Goal: Task Accomplishment & Management: Manage account settings

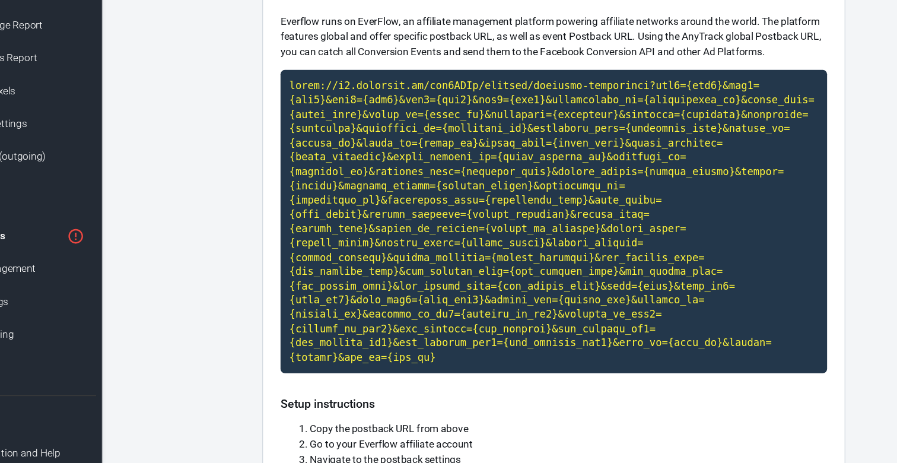
scroll to position [49, 0]
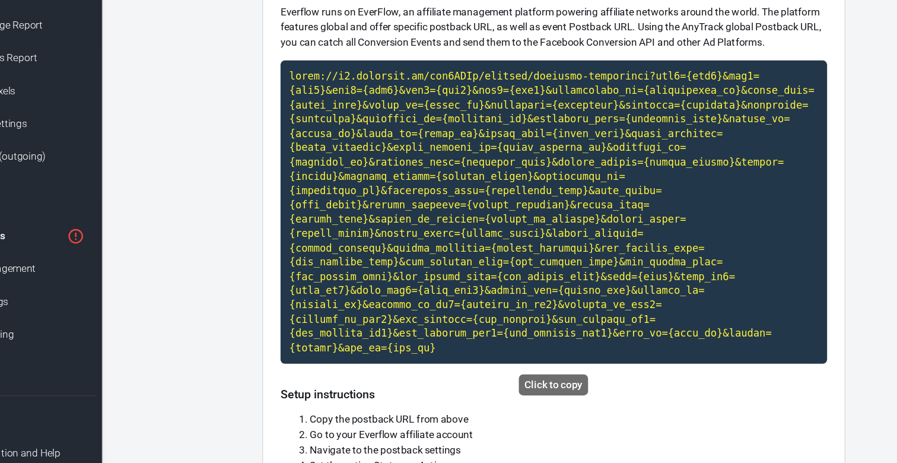
click at [418, 233] on code "Click to copy" at bounding box center [528, 258] width 445 height 247
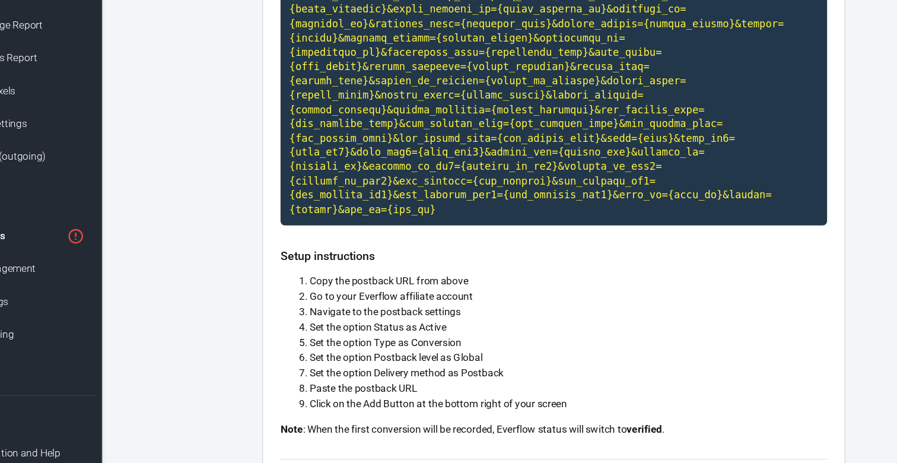
scroll to position [161, 0]
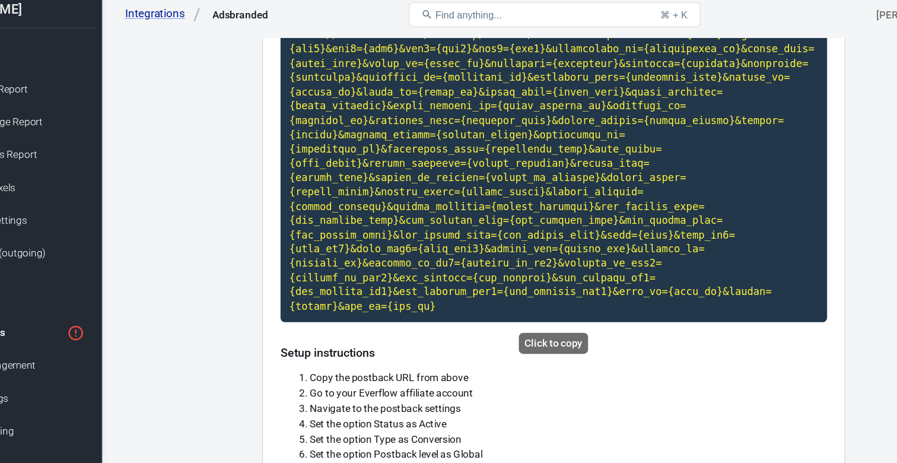
click at [449, 158] on code "Click to copy" at bounding box center [528, 146] width 445 height 247
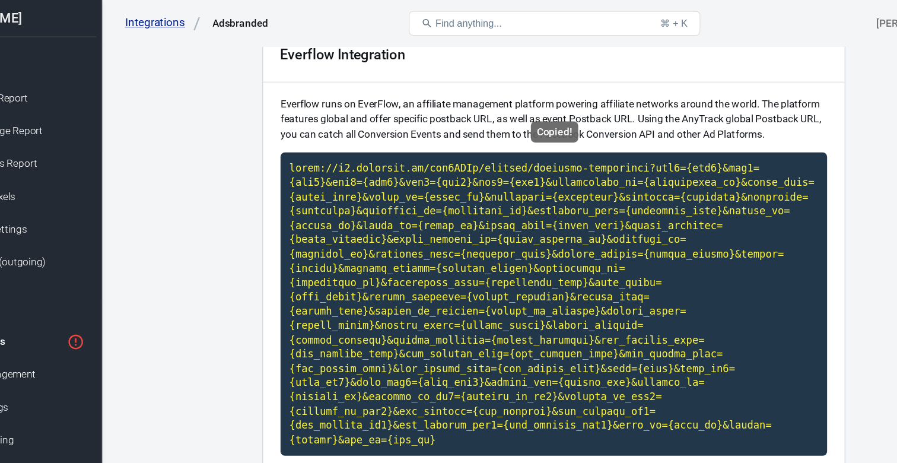
scroll to position [0, 0]
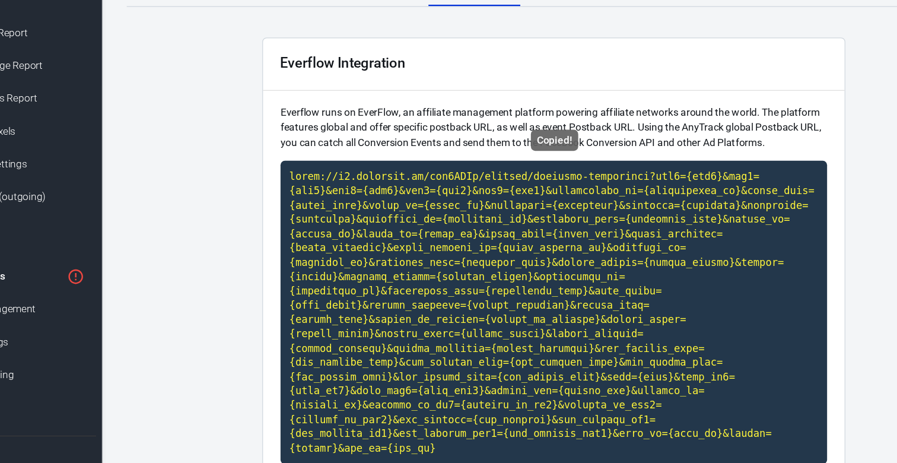
click at [505, 291] on code "Copied!" at bounding box center [528, 307] width 445 height 247
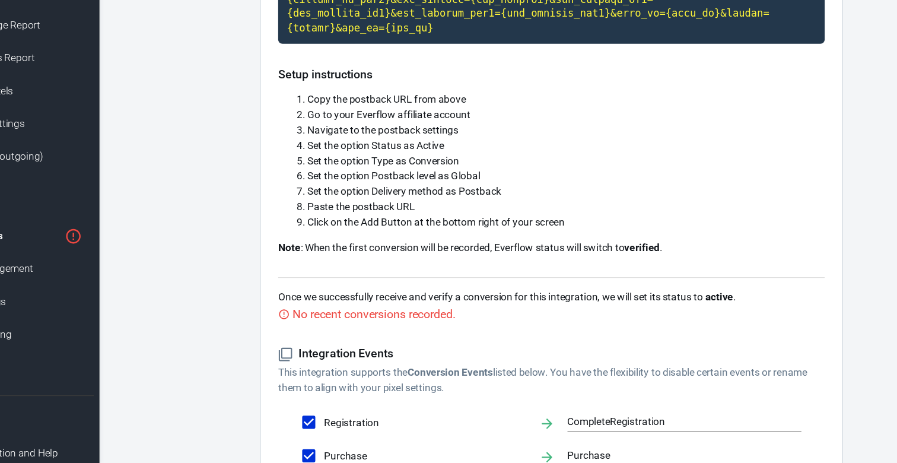
scroll to position [397, 0]
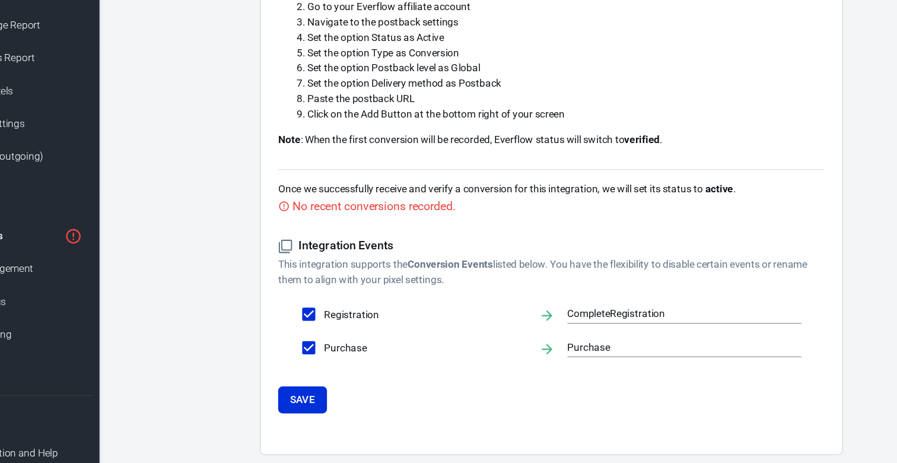
click at [410, 228] on div "Once we successfully receive and verify a conversion for this integration, we w…" at bounding box center [528, 242] width 445 height 37
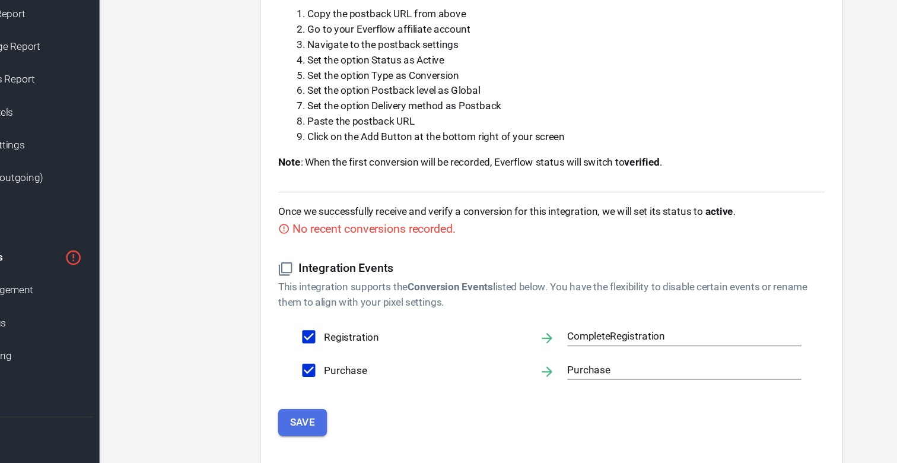
click at [323, 421] on button "Save" at bounding box center [326, 412] width 40 height 22
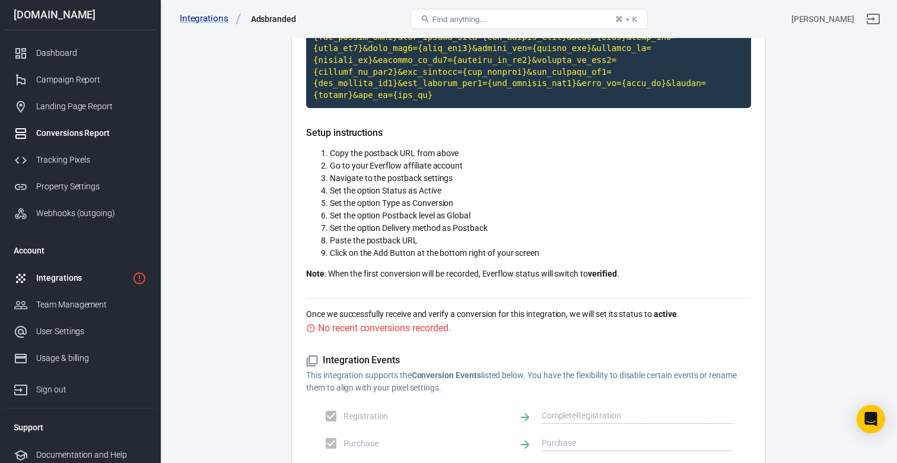
scroll to position [311, 0]
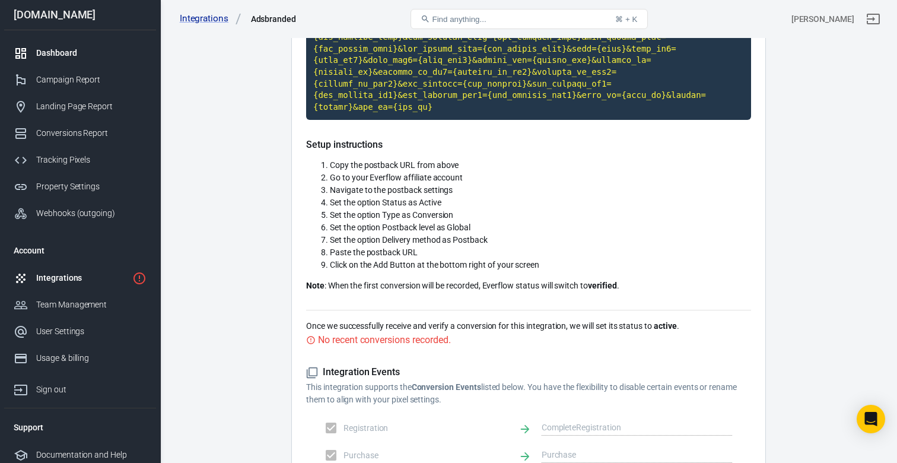
click at [53, 49] on div "Dashboard" at bounding box center [91, 53] width 110 height 12
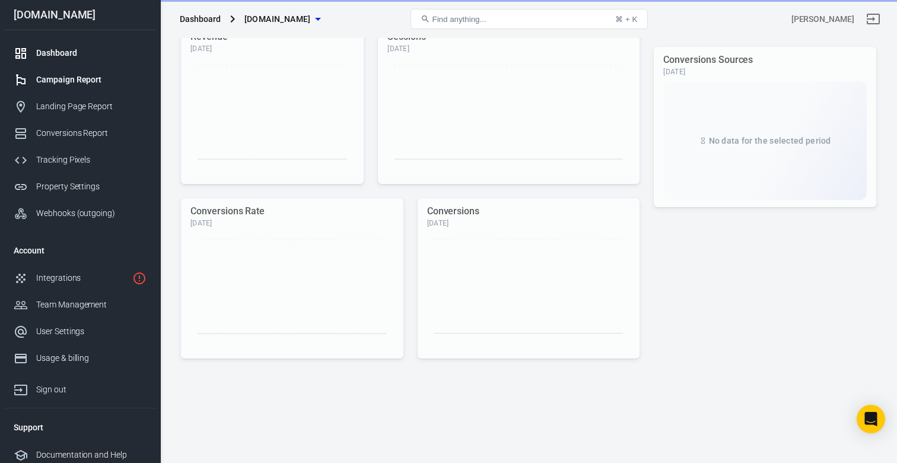
click at [58, 74] on div "Campaign Report" at bounding box center [91, 80] width 110 height 12
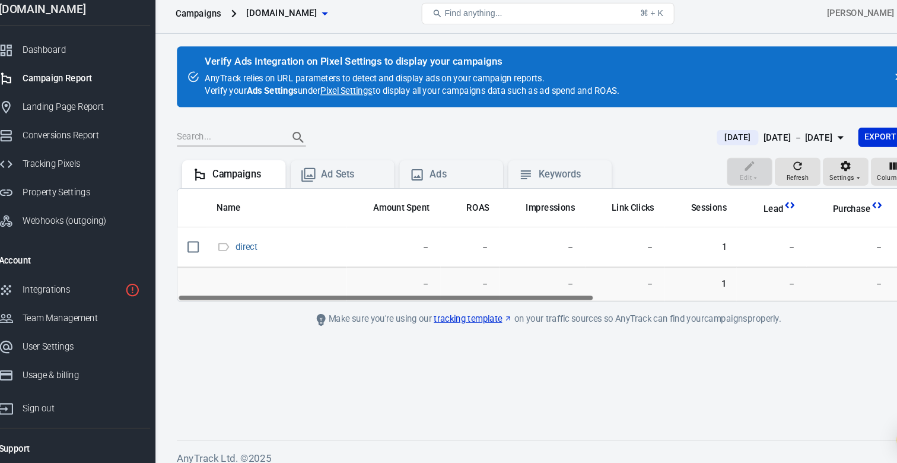
click at [336, 88] on link "Pixel Settings" at bounding box center [340, 91] width 49 height 12
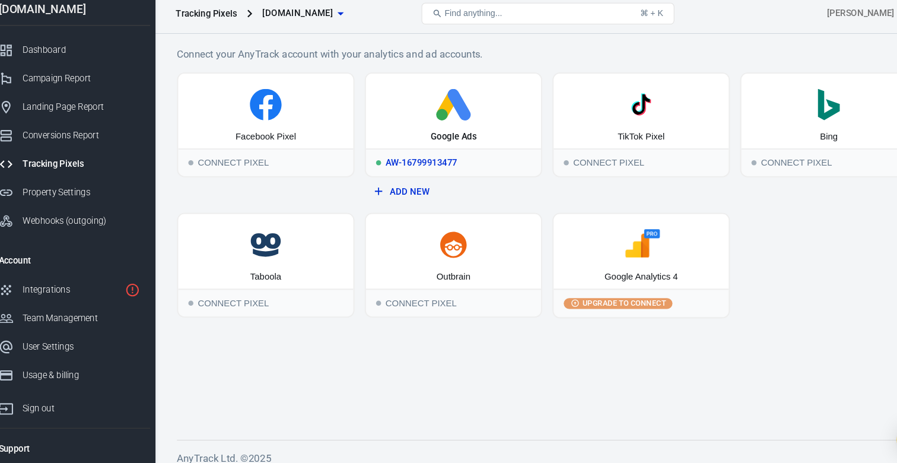
click at [395, 112] on icon at bounding box center [440, 105] width 155 height 30
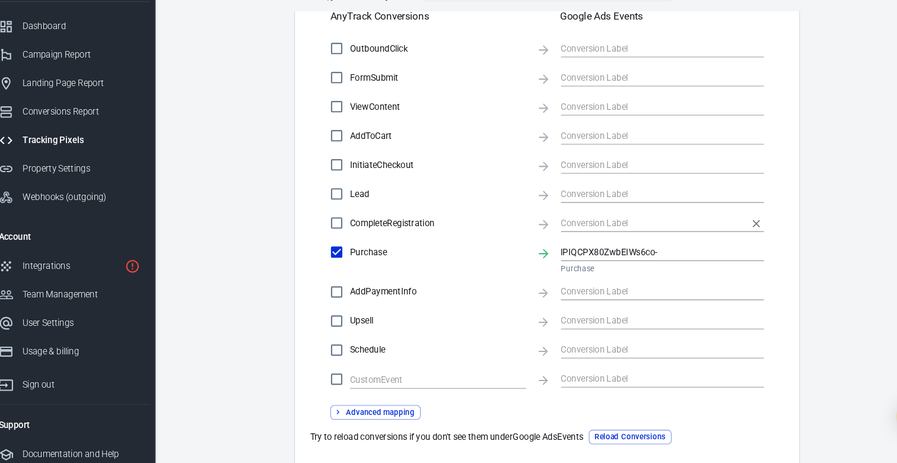
scroll to position [414, 0]
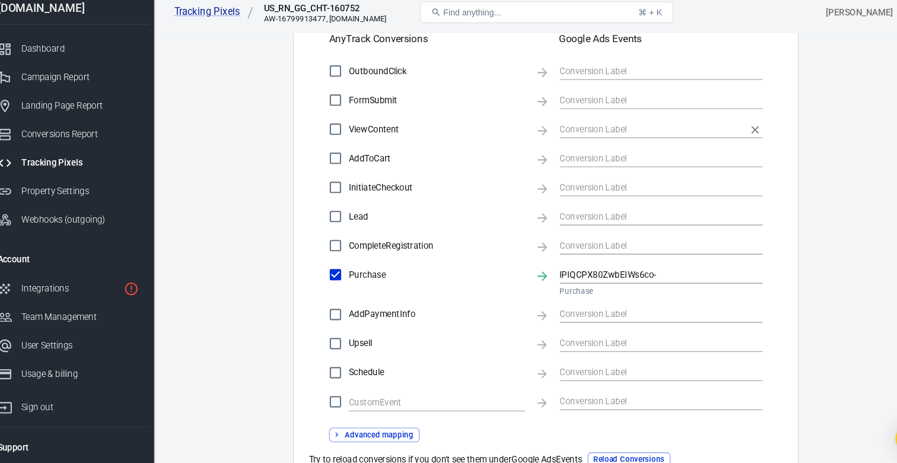
click at [564, 125] on input "text" at bounding box center [628, 128] width 173 height 15
click at [575, 157] on div "lPIQCPX80ZwbEIWs6co- Purchase" at bounding box center [596, 158] width 91 height 25
checkbox input "true"
type input "lPIQCPX80ZwbEIWs6co-"
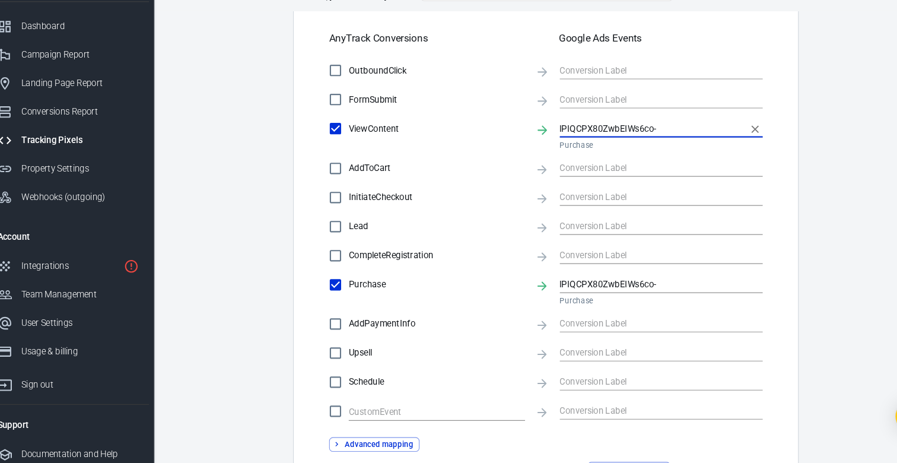
scroll to position [397, 0]
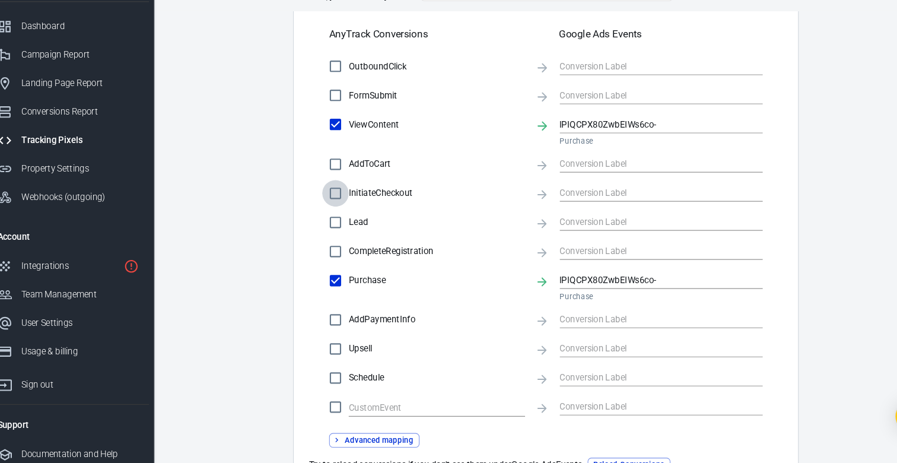
click at [333, 212] on input "InitiateCheckout" at bounding box center [331, 209] width 25 height 25
checkbox input "true"
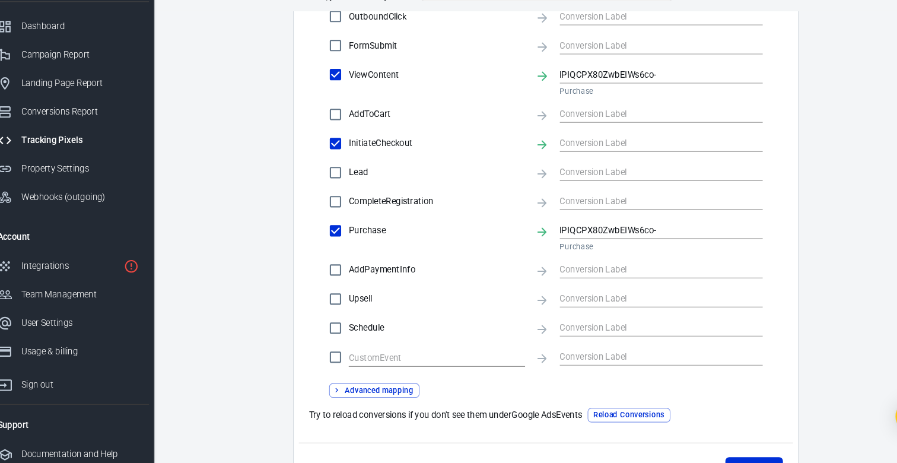
scroll to position [449, 0]
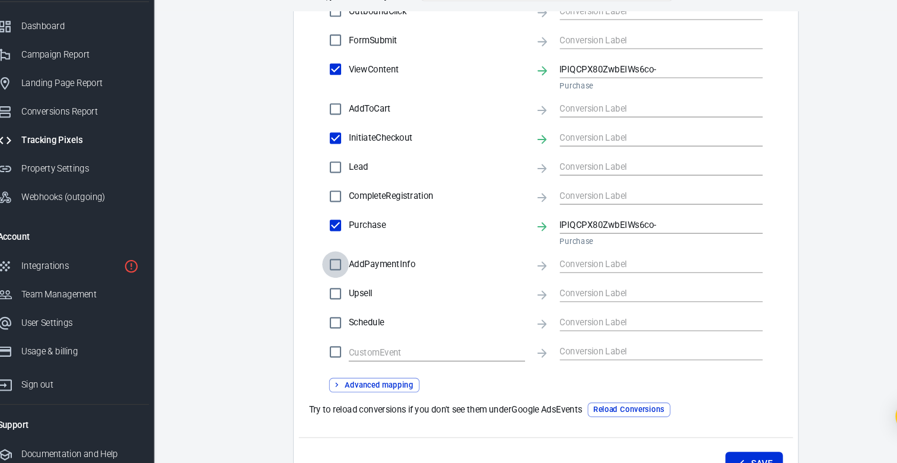
click at [332, 272] on input "AddPaymentInfo" at bounding box center [331, 276] width 25 height 25
checkbox input "true"
click at [330, 301] on input "Upsell" at bounding box center [331, 303] width 25 height 25
checkbox input "true"
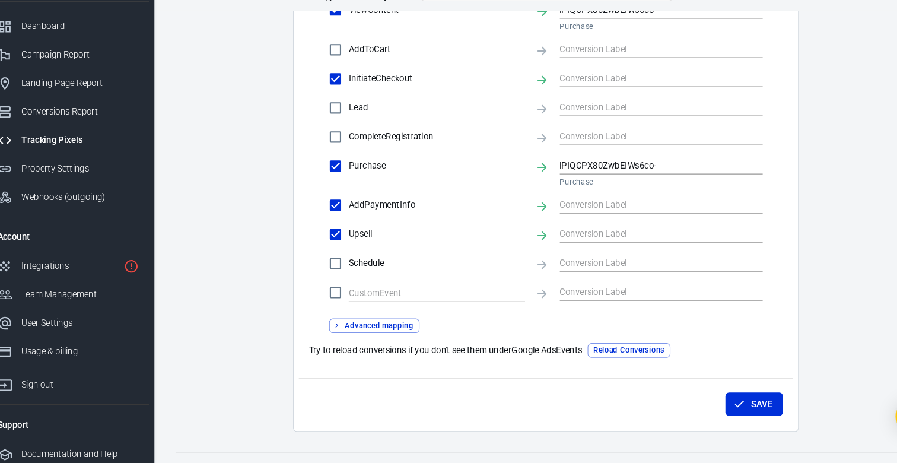
scroll to position [509, 0]
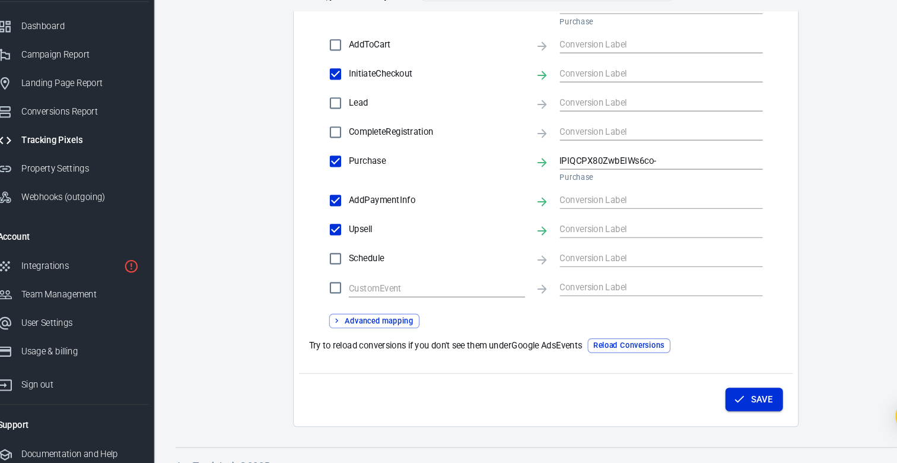
click at [719, 409] on button "Save" at bounding box center [724, 403] width 54 height 22
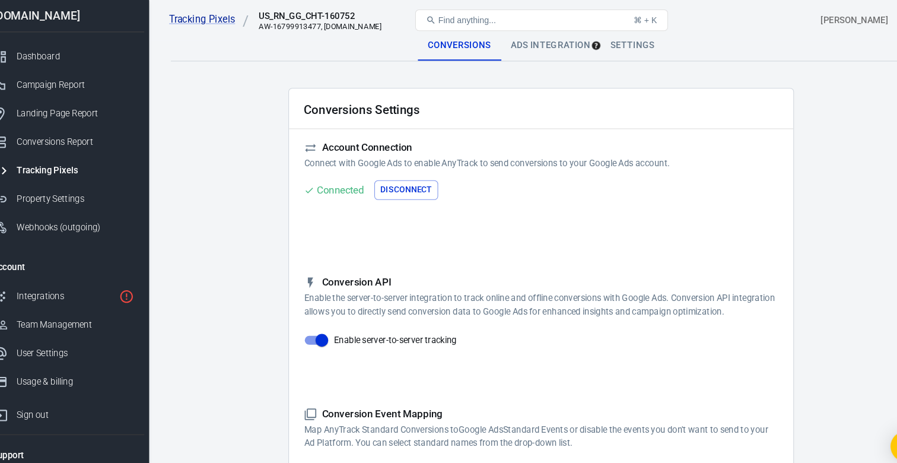
scroll to position [0, 0]
click at [519, 47] on div "Ads Integration" at bounding box center [538, 44] width 94 height 28
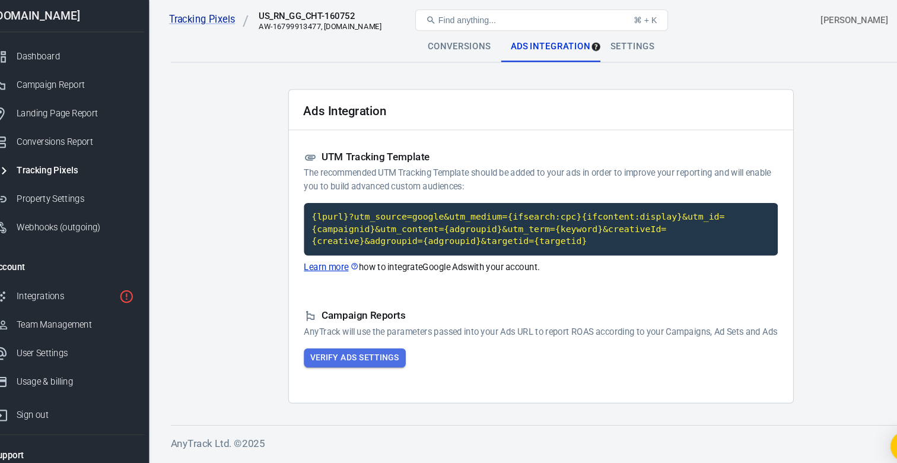
click at [358, 344] on button "Verify Ads Settings" at bounding box center [354, 336] width 96 height 18
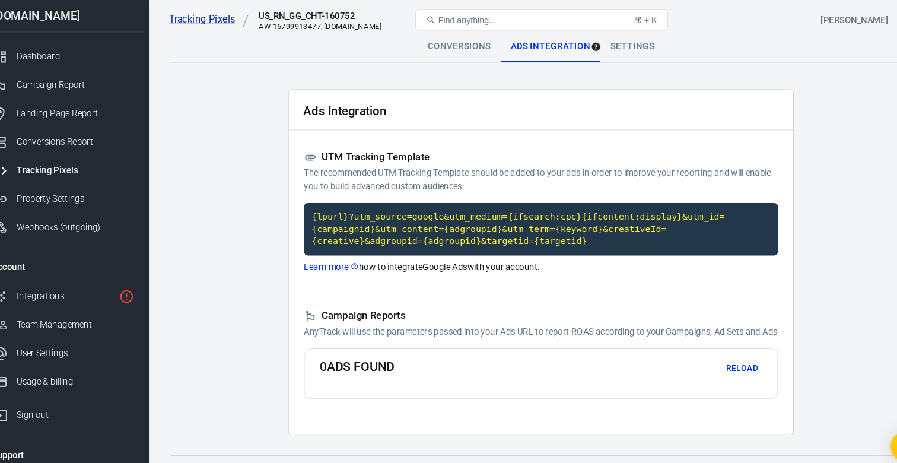
click at [607, 44] on div "Settings" at bounding box center [614, 44] width 60 height 28
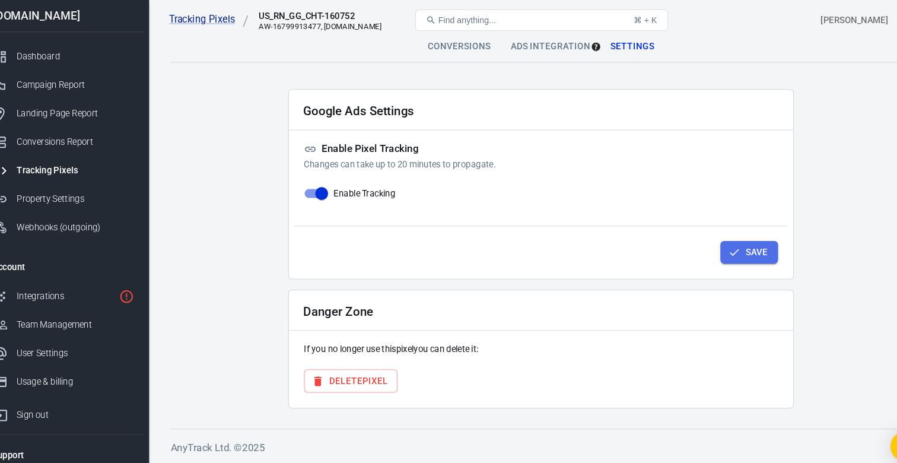
click at [725, 240] on button "Save" at bounding box center [724, 237] width 54 height 22
click at [726, 241] on button "Save" at bounding box center [724, 237] width 54 height 22
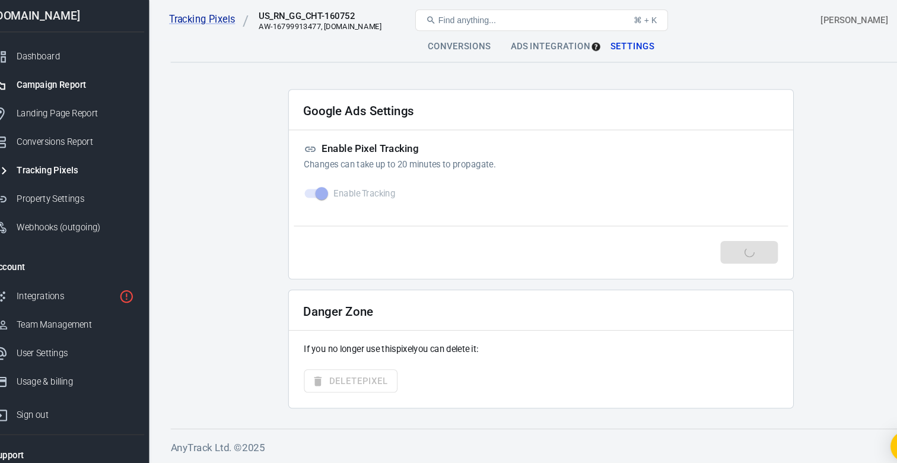
click at [59, 90] on link "Campaign Report" at bounding box center [80, 79] width 152 height 27
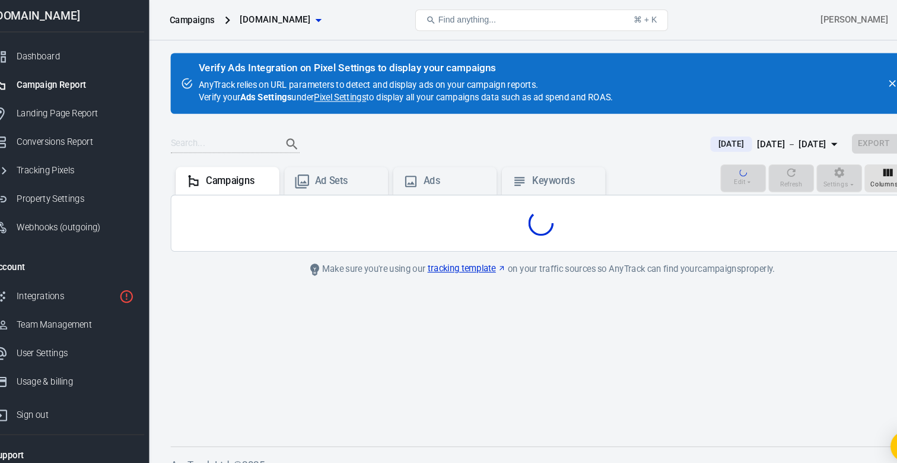
click at [335, 90] on link "Pixel Settings" at bounding box center [340, 91] width 49 height 12
click at [334, 90] on link "Pixel Settings" at bounding box center [340, 91] width 49 height 12
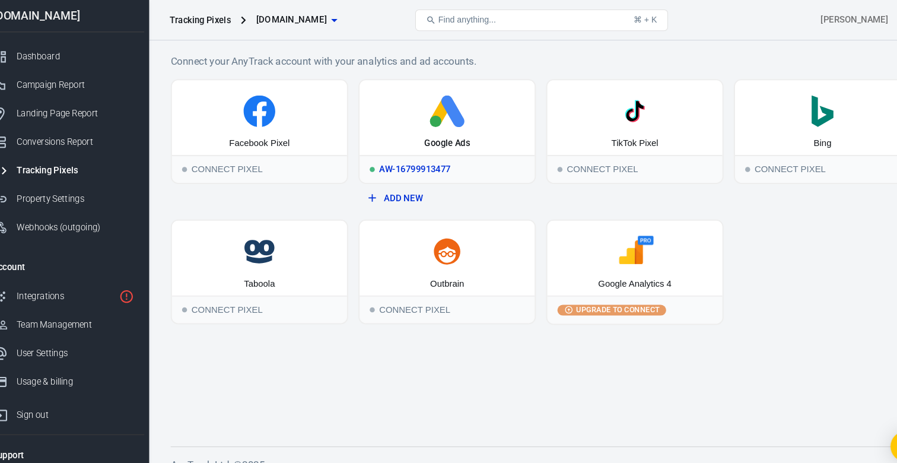
click at [425, 122] on div "Google Ads" at bounding box center [440, 110] width 164 height 70
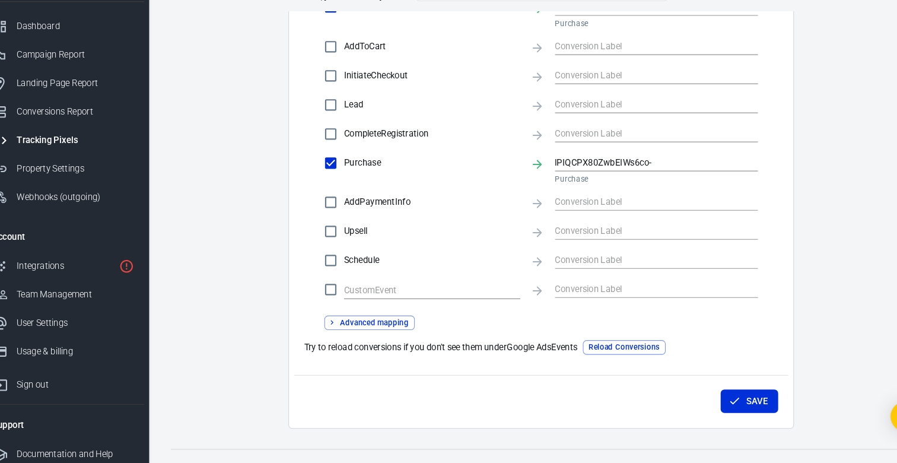
scroll to position [527, 0]
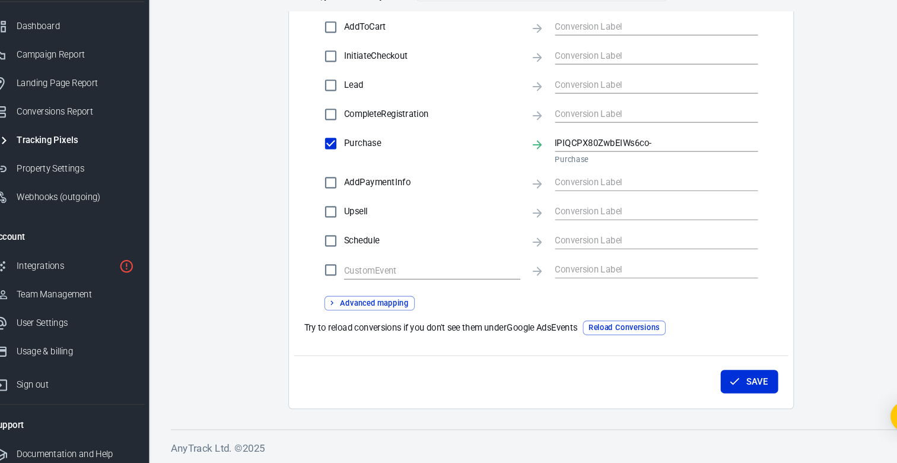
click at [365, 311] on button "Advanced mapping" at bounding box center [367, 313] width 85 height 14
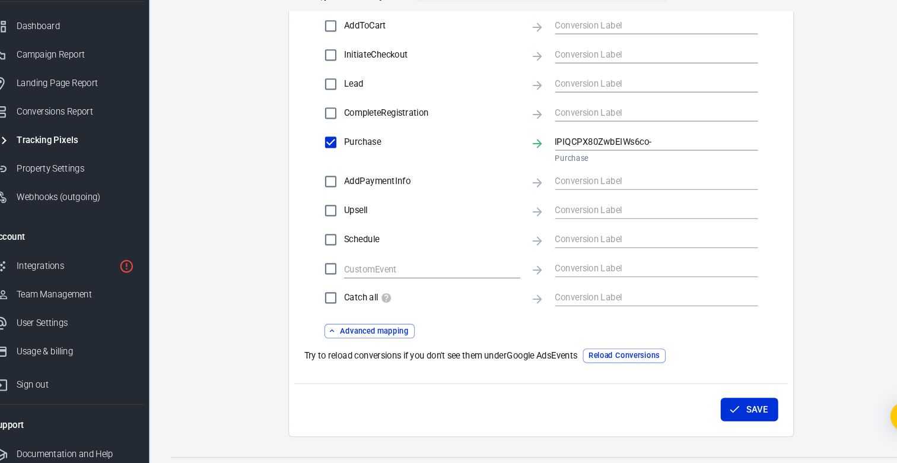
click at [380, 349] on div "Conversion Event Mapping Map AnyTrack Standard Conversions to Google Ads Standa…" at bounding box center [528, 113] width 445 height 512
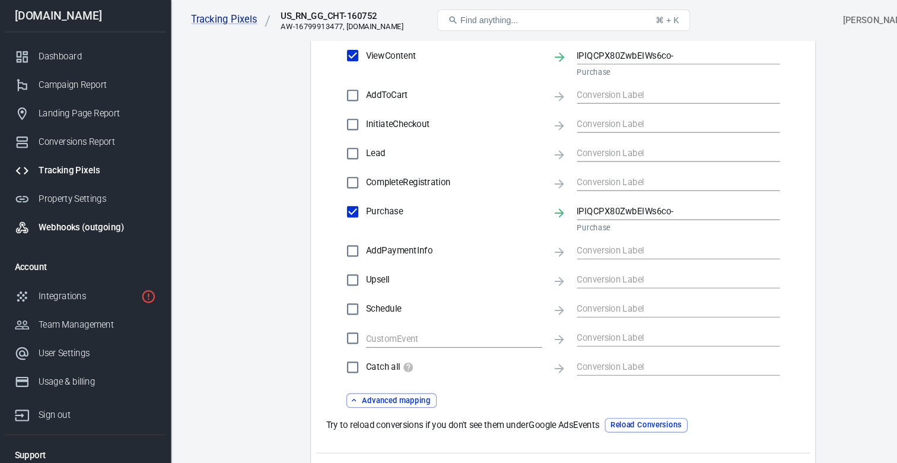
scroll to position [393, 0]
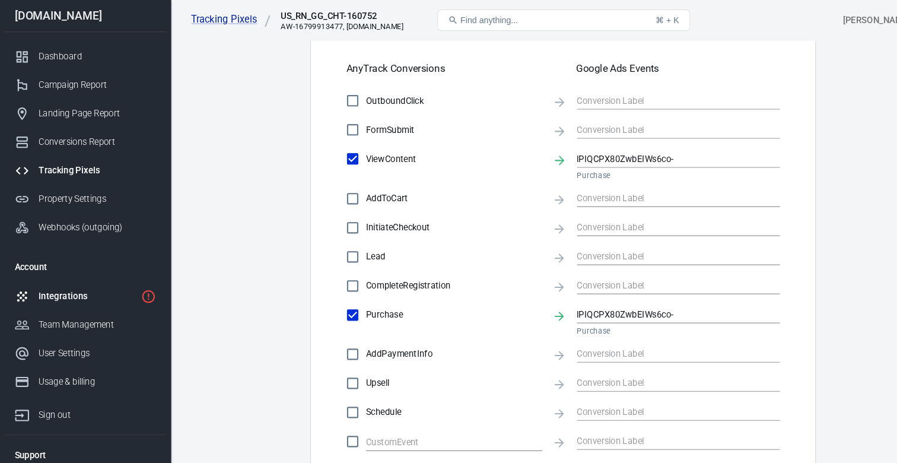
click at [52, 266] on link "Integrations" at bounding box center [80, 278] width 152 height 27
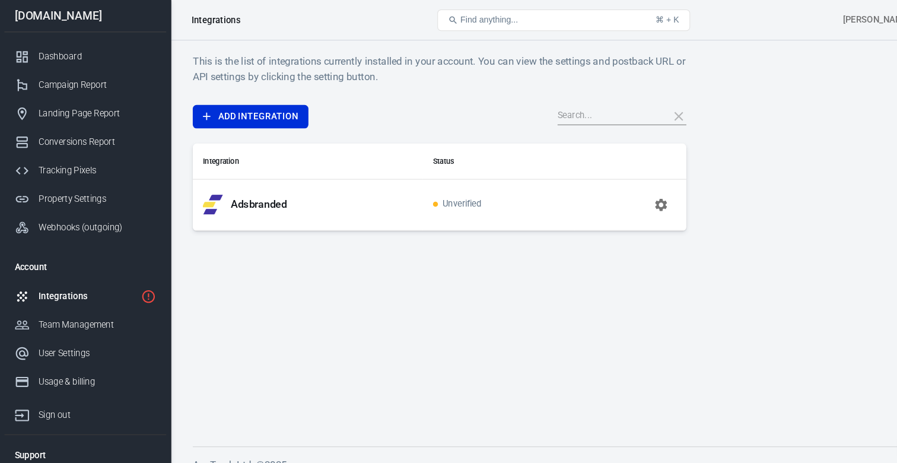
click at [426, 191] on span "Unverified" at bounding box center [429, 192] width 46 height 10
click at [618, 192] on icon "button" at bounding box center [620, 192] width 14 height 14
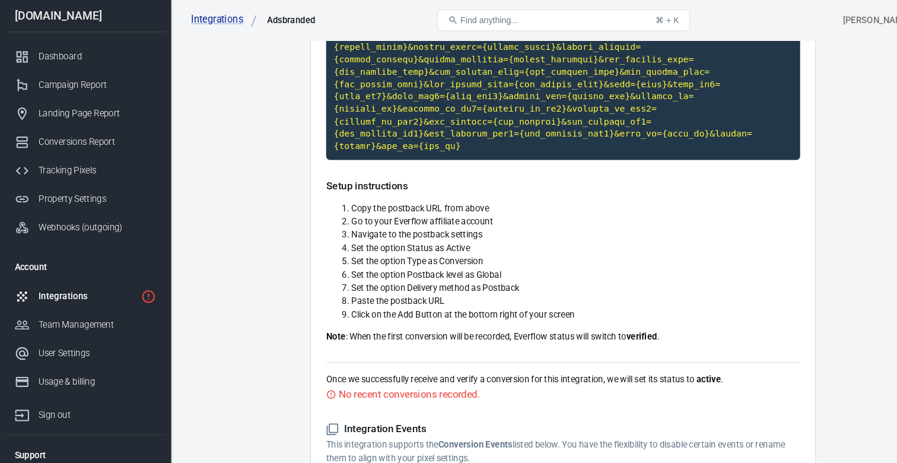
scroll to position [269, 0]
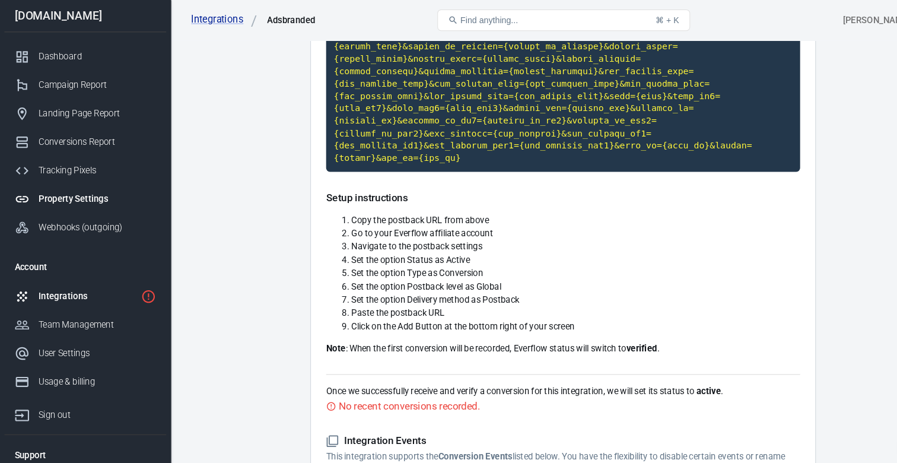
click at [44, 180] on div "Property Settings" at bounding box center [91, 186] width 110 height 12
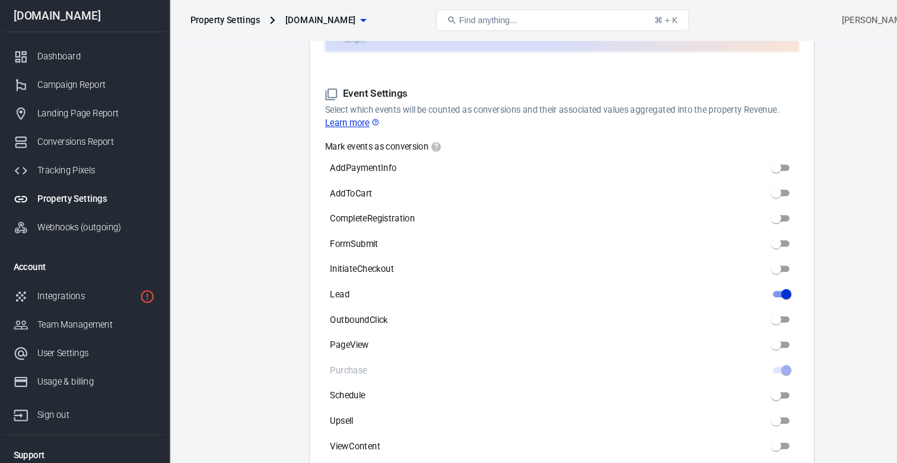
scroll to position [527, 0]
click at [56, 74] on div "Campaign Report" at bounding box center [91, 80] width 110 height 12
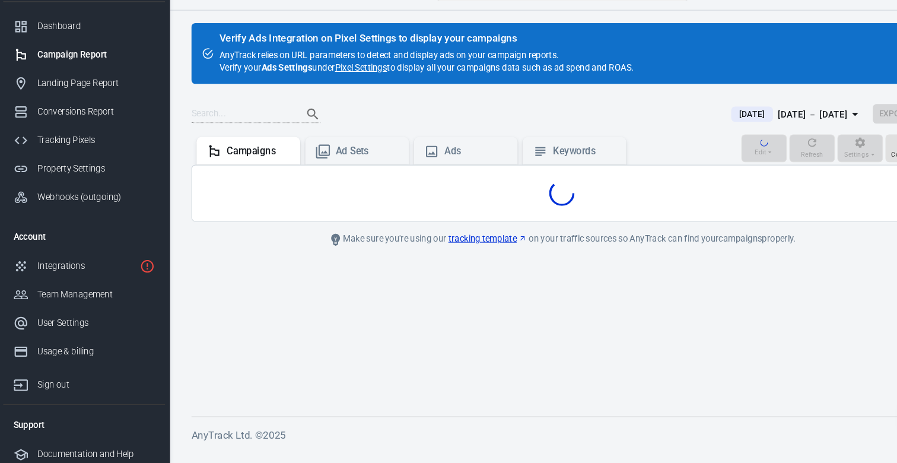
click at [351, 89] on link "Pixel Settings" at bounding box center [340, 91] width 49 height 12
click at [218, 61] on div "Verify Ads Integration on Pixel Settings to display your campaigns" at bounding box center [401, 64] width 389 height 12
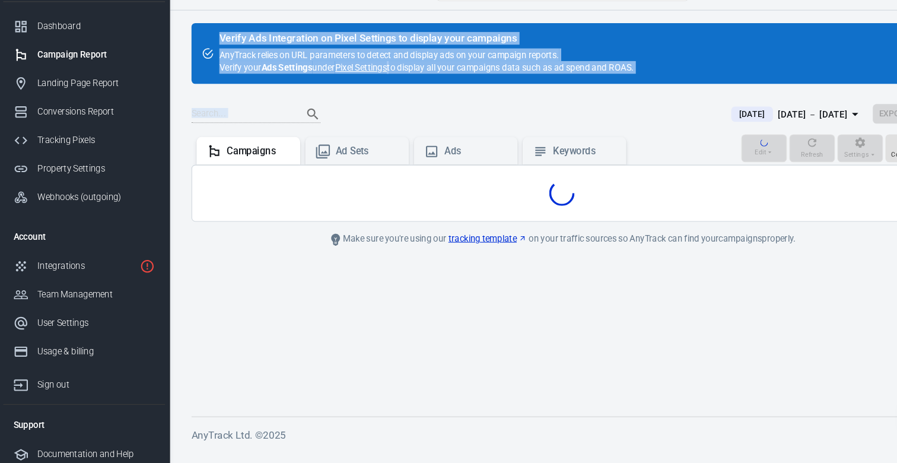
drag, startPoint x: 203, startPoint y: 65, endPoint x: 678, endPoint y: 126, distance: 478.5
click at [678, 126] on main "Verify Ads Integration on Pixel Settings to display your campaigns AnyTrack rel…" at bounding box center [528, 225] width 695 height 350
copy main "Verify Ads Integration on Pixel Settings to display your campaigns AnyTrack rel…"
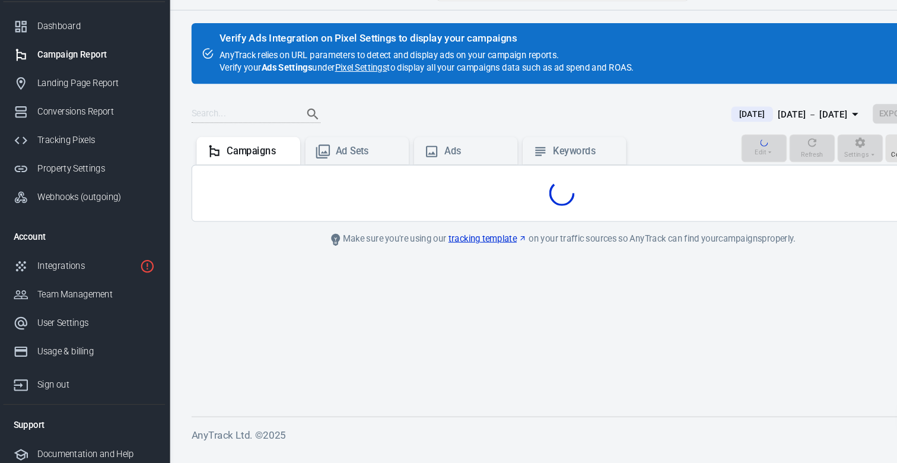
click at [653, 115] on main "Verify Ads Integration on Pixel Settings to display your campaigns AnyTrack rel…" at bounding box center [528, 225] width 695 height 350
drag, startPoint x: 612, startPoint y: 91, endPoint x: 266, endPoint y: 59, distance: 347.4
click at [266, 59] on div "Verify Ads Integration on Pixel Settings to display your campaigns AnyTrack rel…" at bounding box center [528, 78] width 695 height 57
drag, startPoint x: 209, startPoint y: 62, endPoint x: 638, endPoint y: 90, distance: 429.2
click at [638, 90] on div "Verify Ads Integration on Pixel Settings to display your campaigns AnyTrack rel…" at bounding box center [528, 78] width 695 height 57
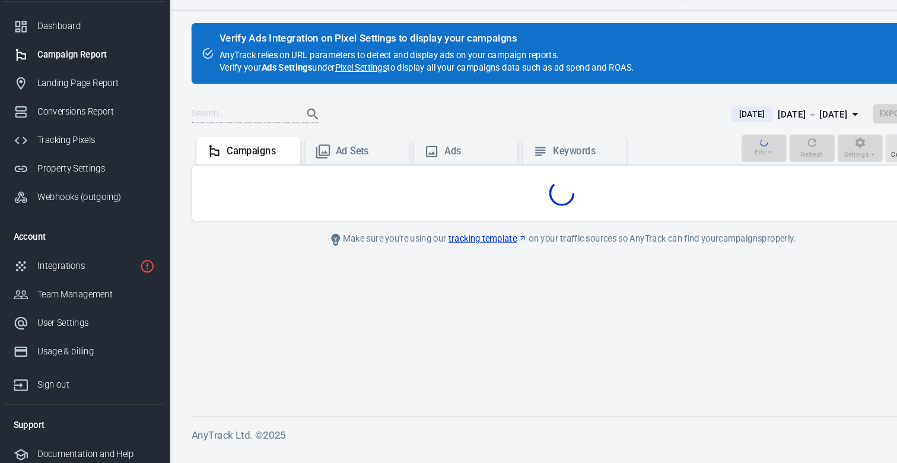
copy div "Verify Ads Integration on Pixel Settings to display your campaigns AnyTrack rel…"
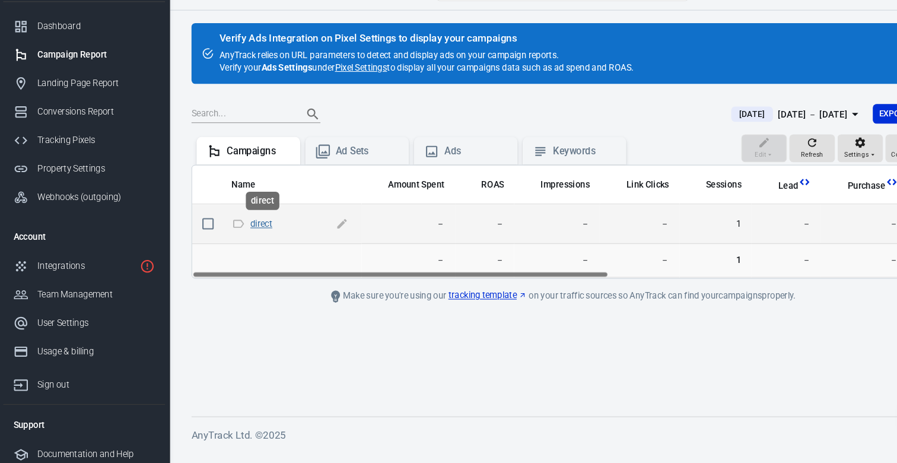
click at [243, 240] on link "direct" at bounding box center [246, 237] width 21 height 9
